Goal: Task Accomplishment & Management: Manage account settings

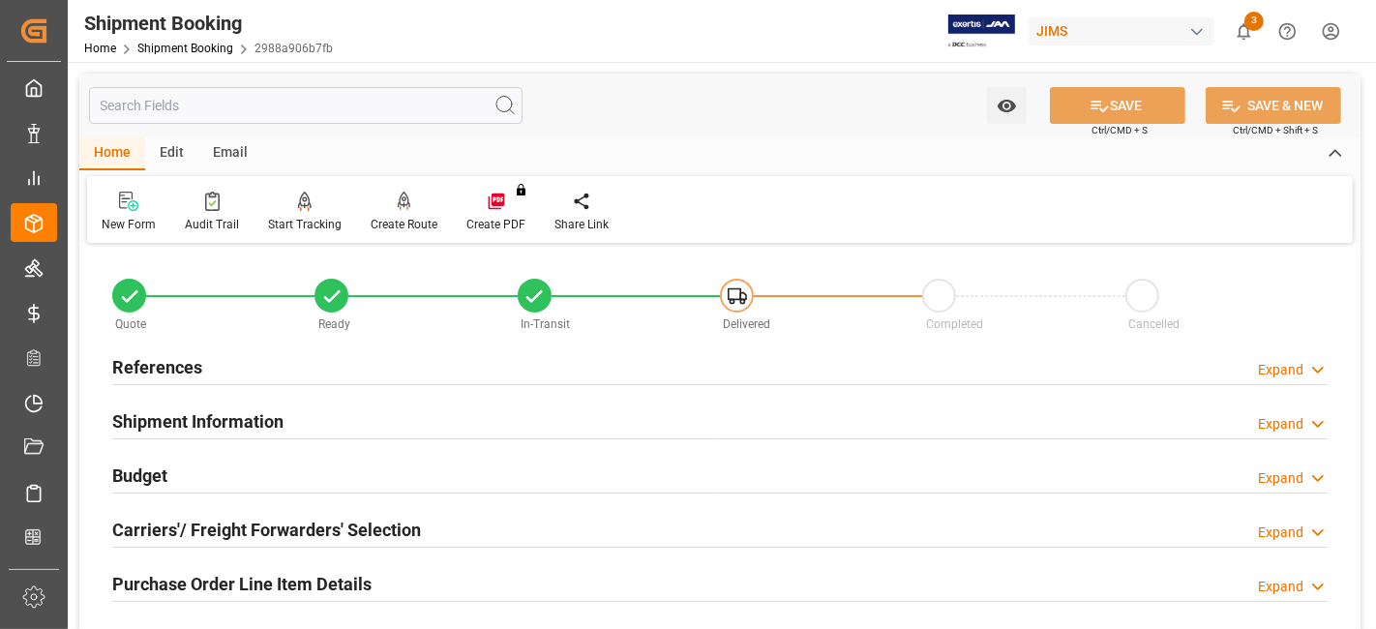
scroll to position [215, 0]
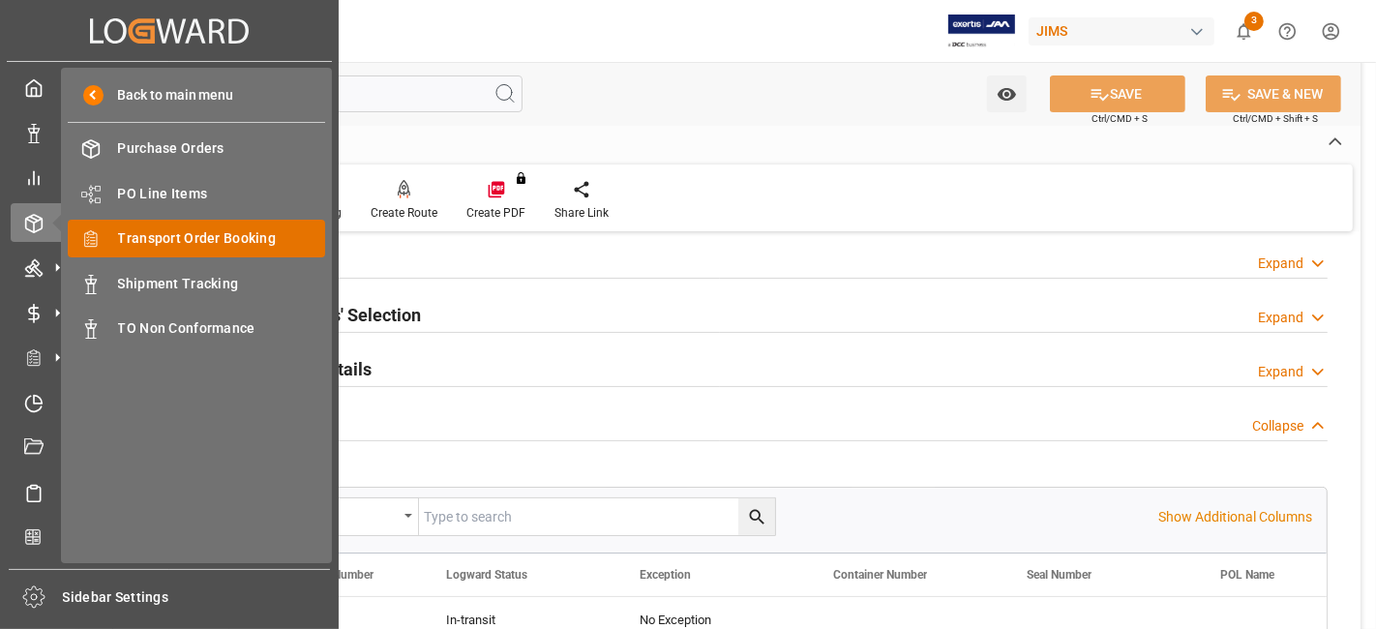
click at [226, 236] on span "Transport Order Booking" at bounding box center [222, 238] width 208 height 20
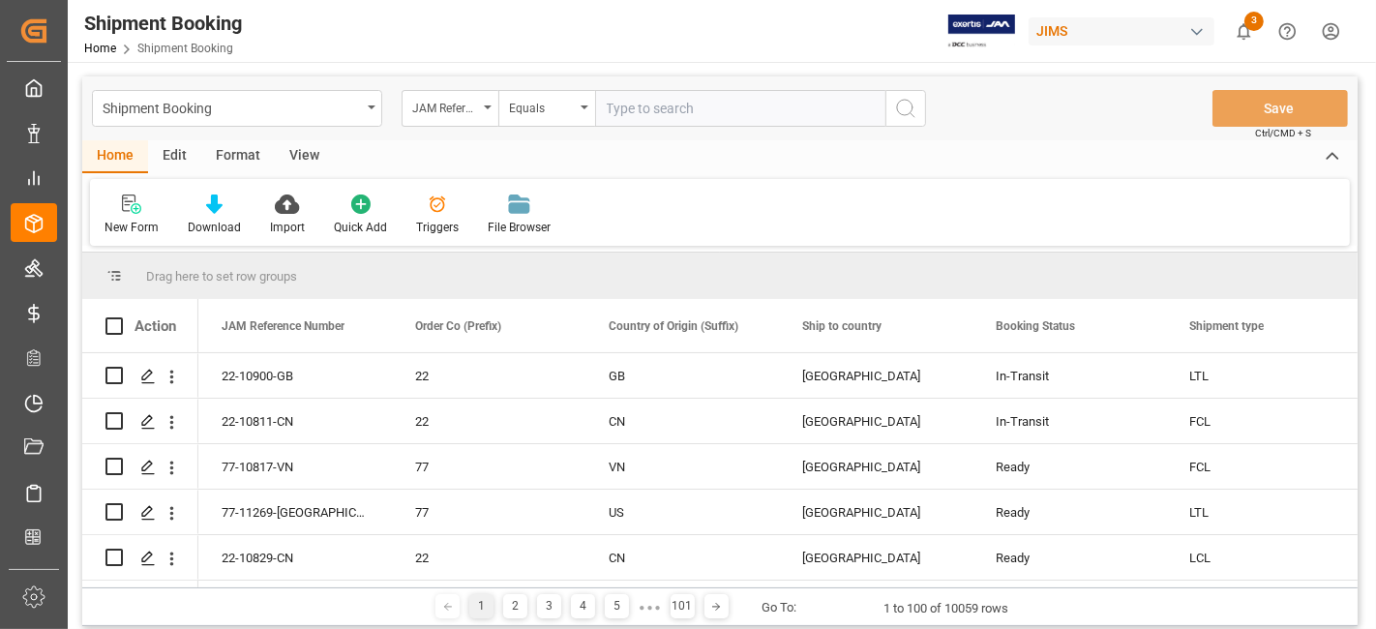
drag, startPoint x: 637, startPoint y: 120, endPoint x: 655, endPoint y: 122, distance: 18.5
click at [637, 120] on input "text" at bounding box center [740, 108] width 290 height 37
paste input "77-11060-US"
type input "77-11060-US"
click at [915, 108] on icon "search button" at bounding box center [905, 108] width 23 height 23
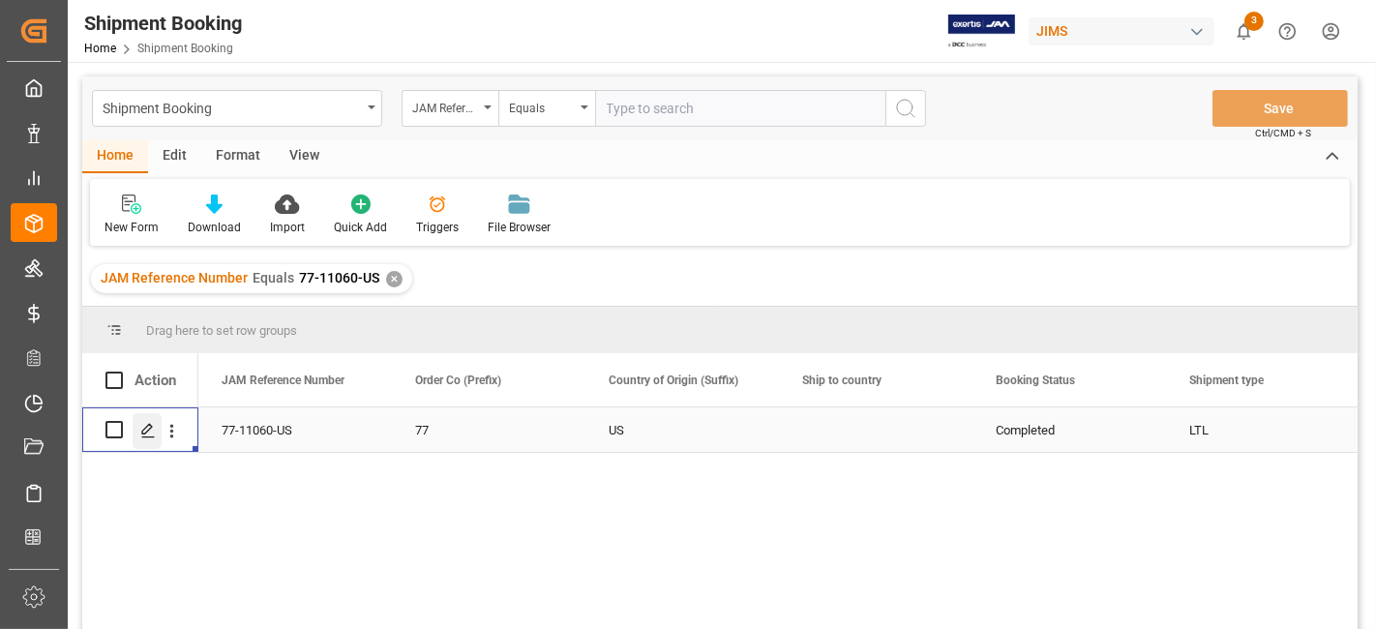
click at [149, 434] on icon "Press SPACE to select this row." at bounding box center [147, 430] width 15 height 15
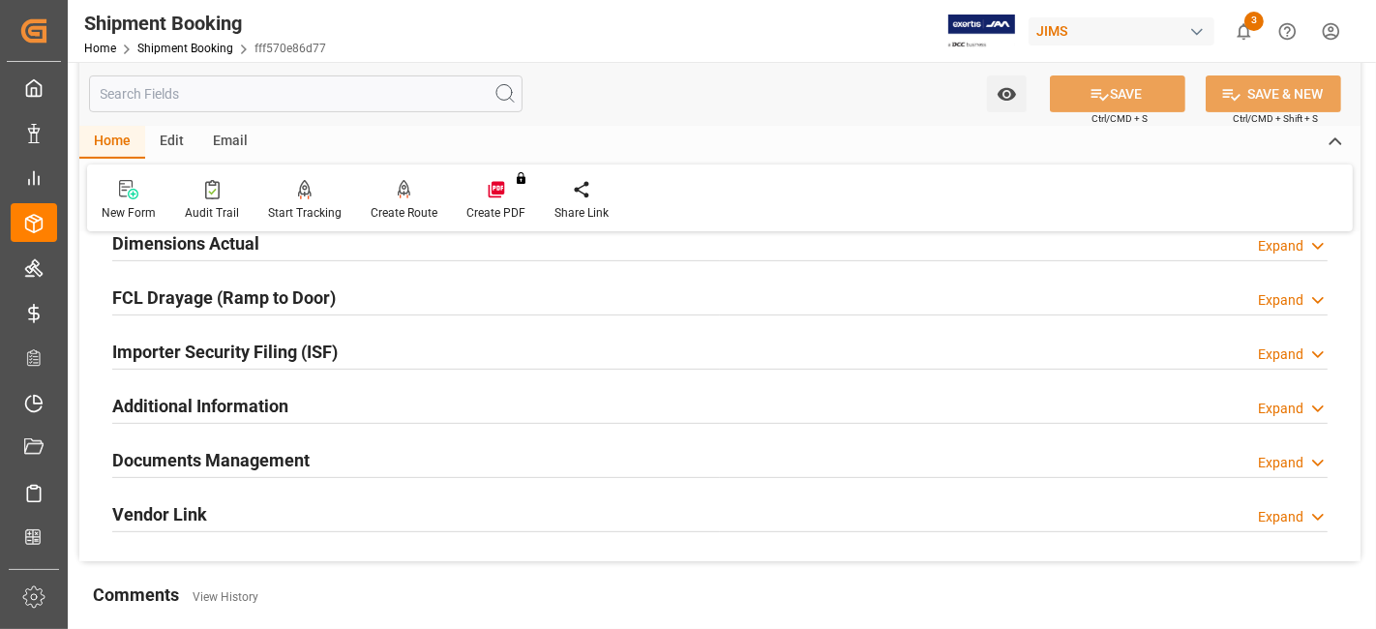
scroll to position [537, 0]
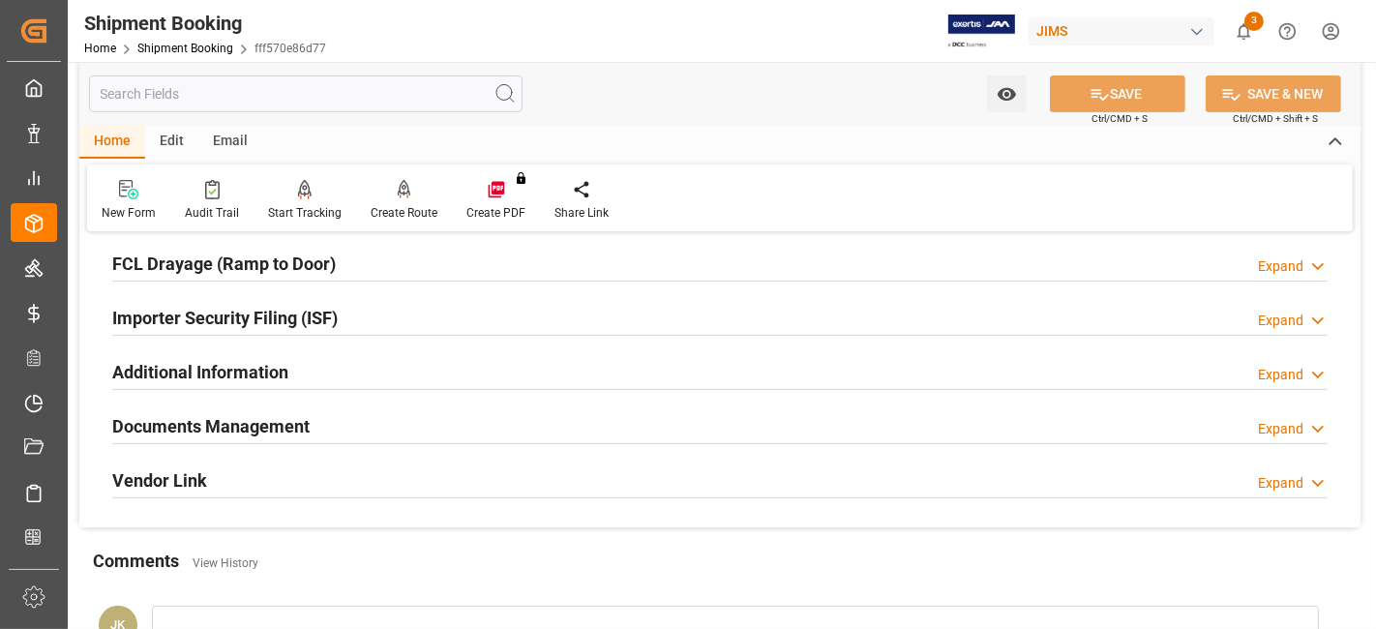
click at [285, 429] on h2 "Documents Management" at bounding box center [210, 426] width 197 height 26
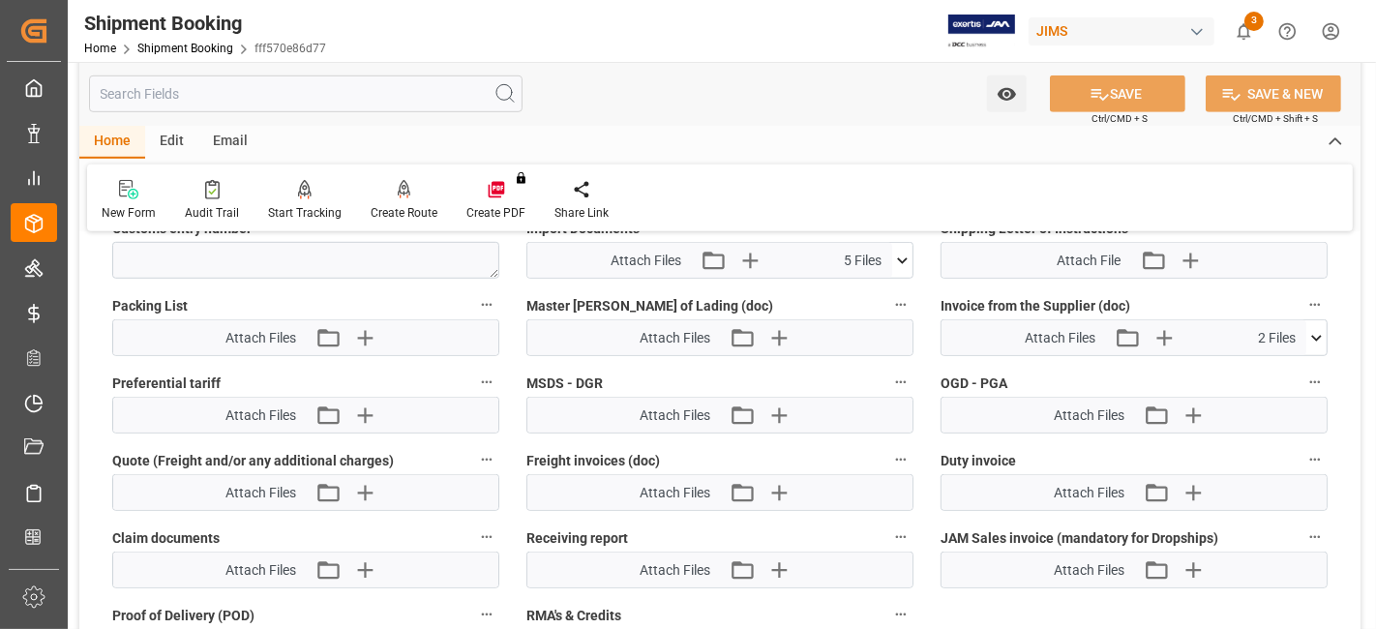
scroll to position [1183, 0]
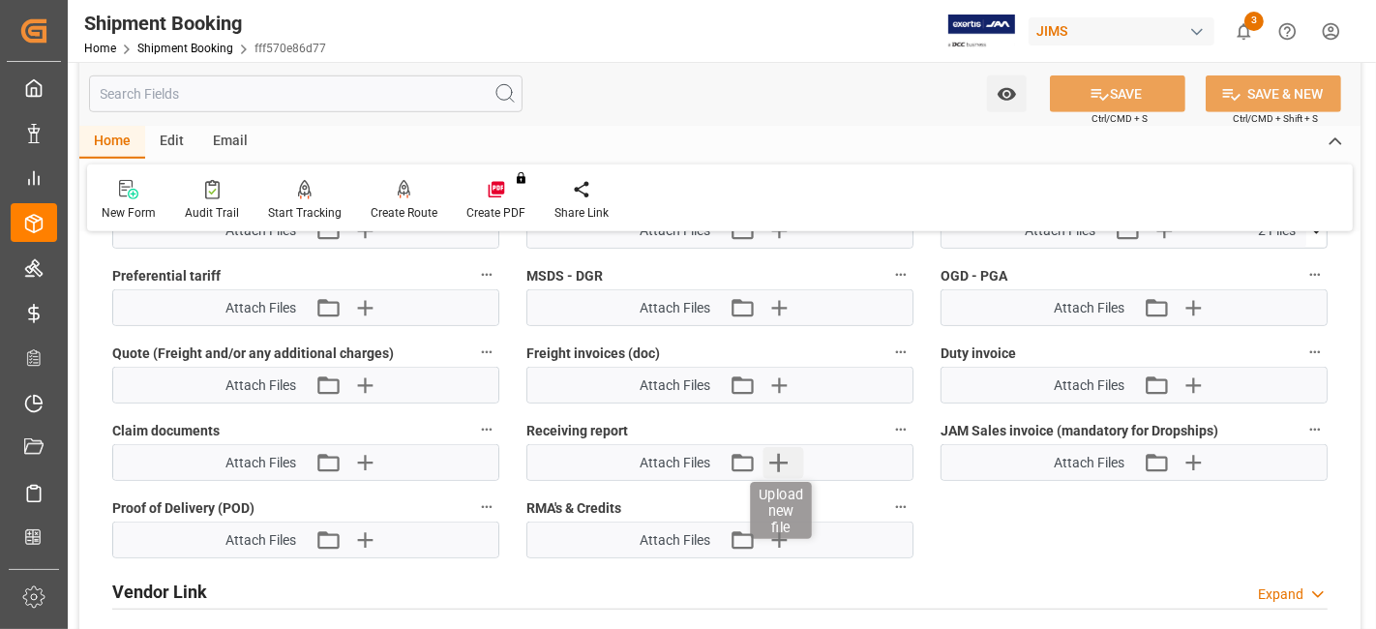
click at [777, 454] on icon "button" at bounding box center [779, 463] width 18 height 18
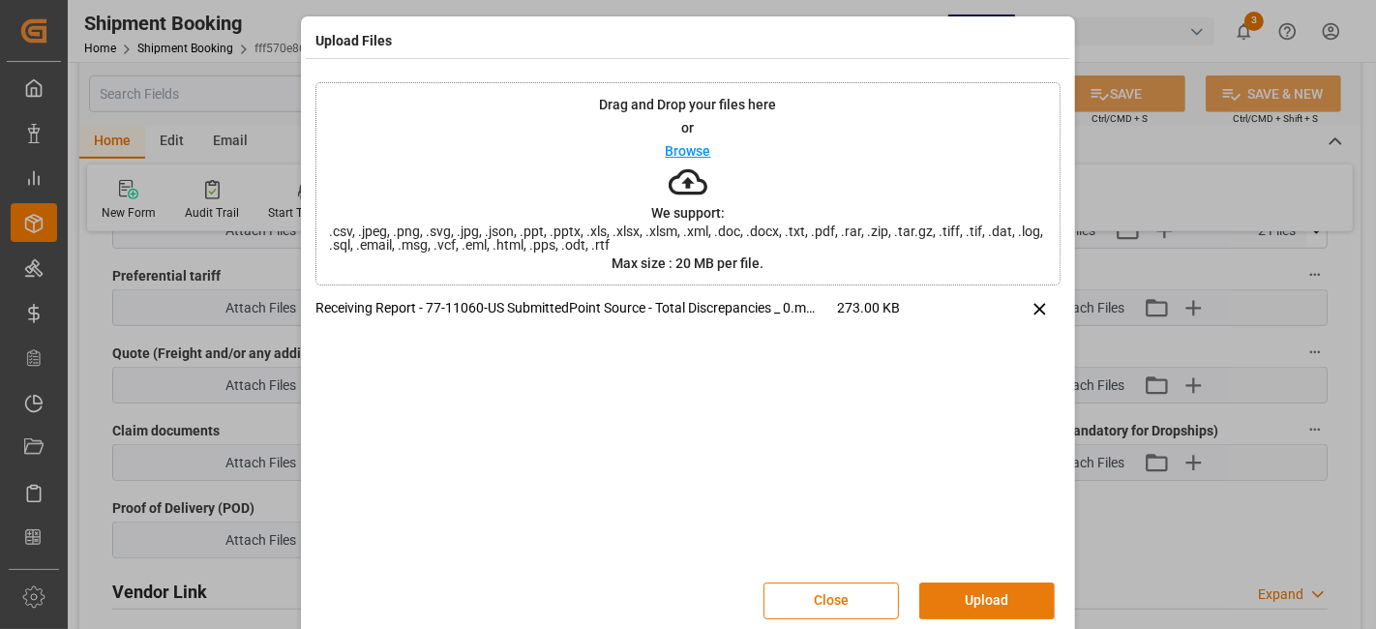
click at [977, 593] on button "Upload" at bounding box center [988, 601] width 136 height 37
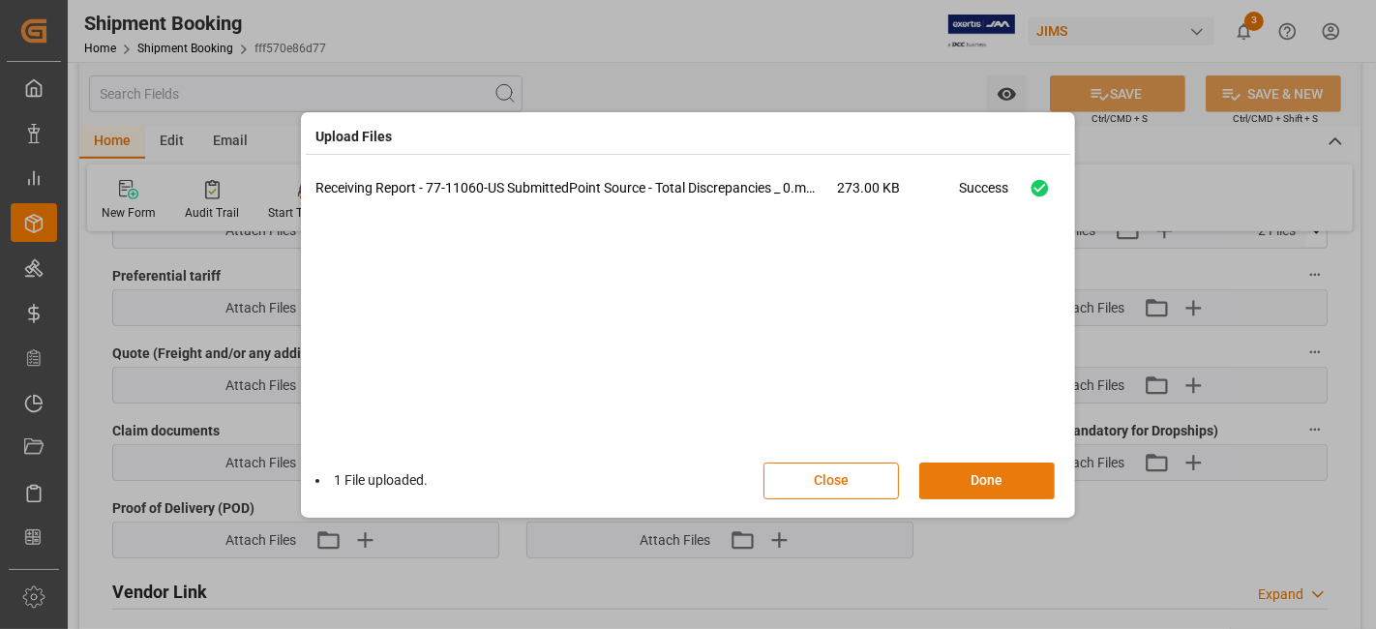
click at [947, 489] on button "Done" at bounding box center [988, 481] width 136 height 37
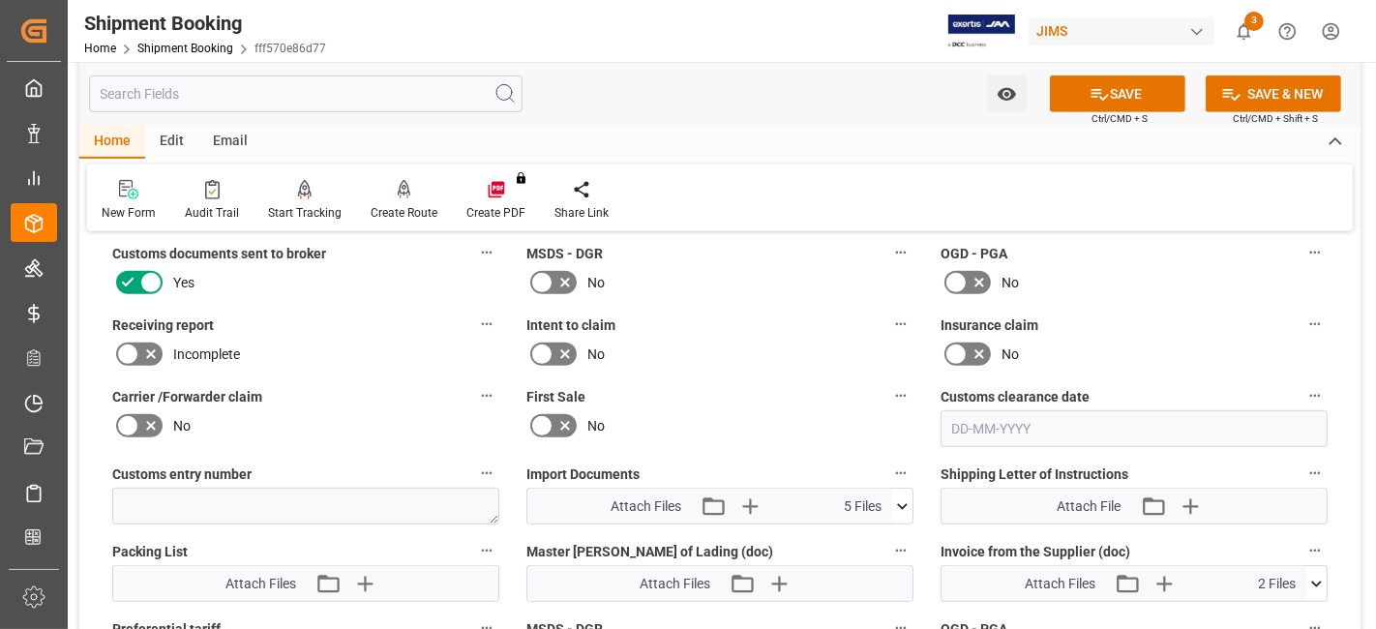
scroll to position [752, 0]
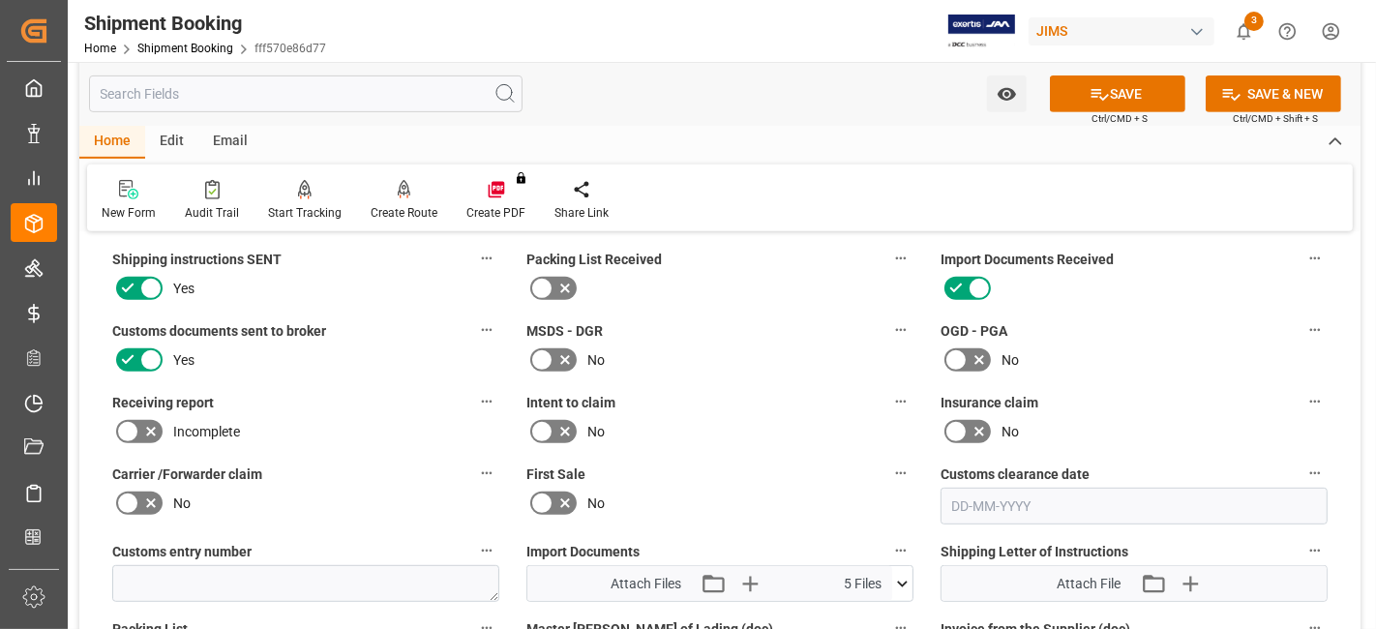
click at [146, 430] on icon at bounding box center [150, 431] width 23 height 23
click at [0, 0] on input "checkbox" at bounding box center [0, 0] width 0 height 0
click at [1087, 105] on button "SAVE" at bounding box center [1118, 93] width 136 height 37
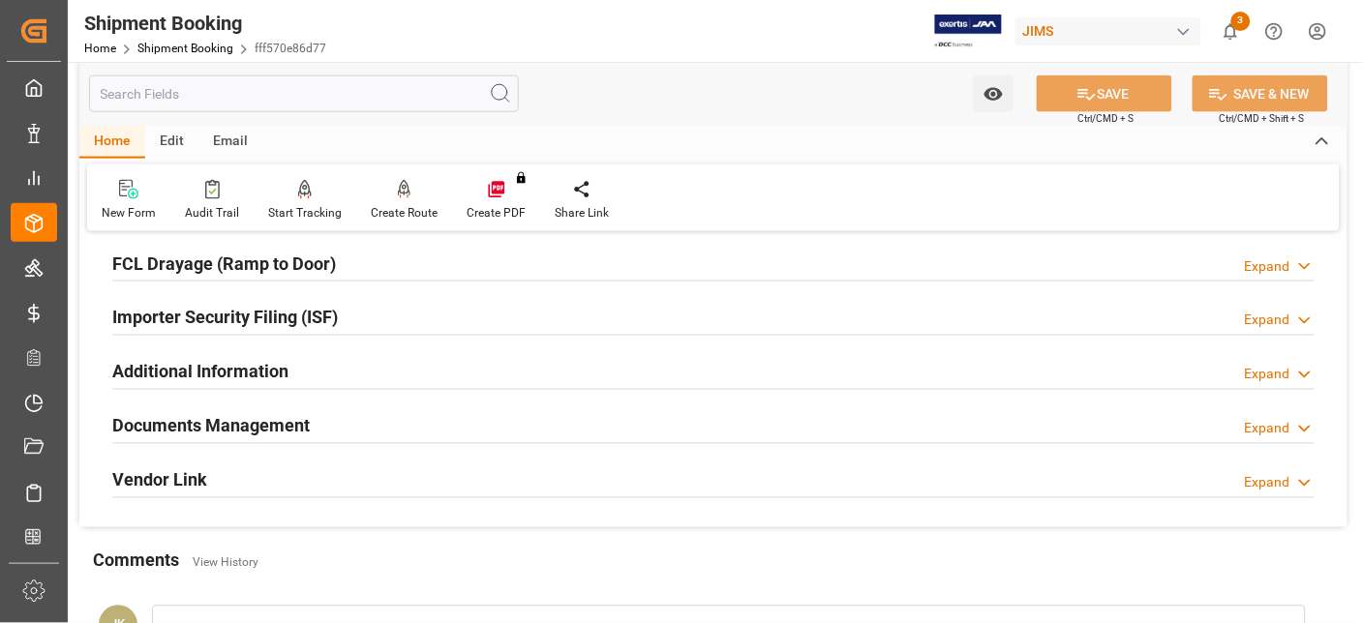
scroll to position [537, 0]
